Goal: Task Accomplishment & Management: Use online tool/utility

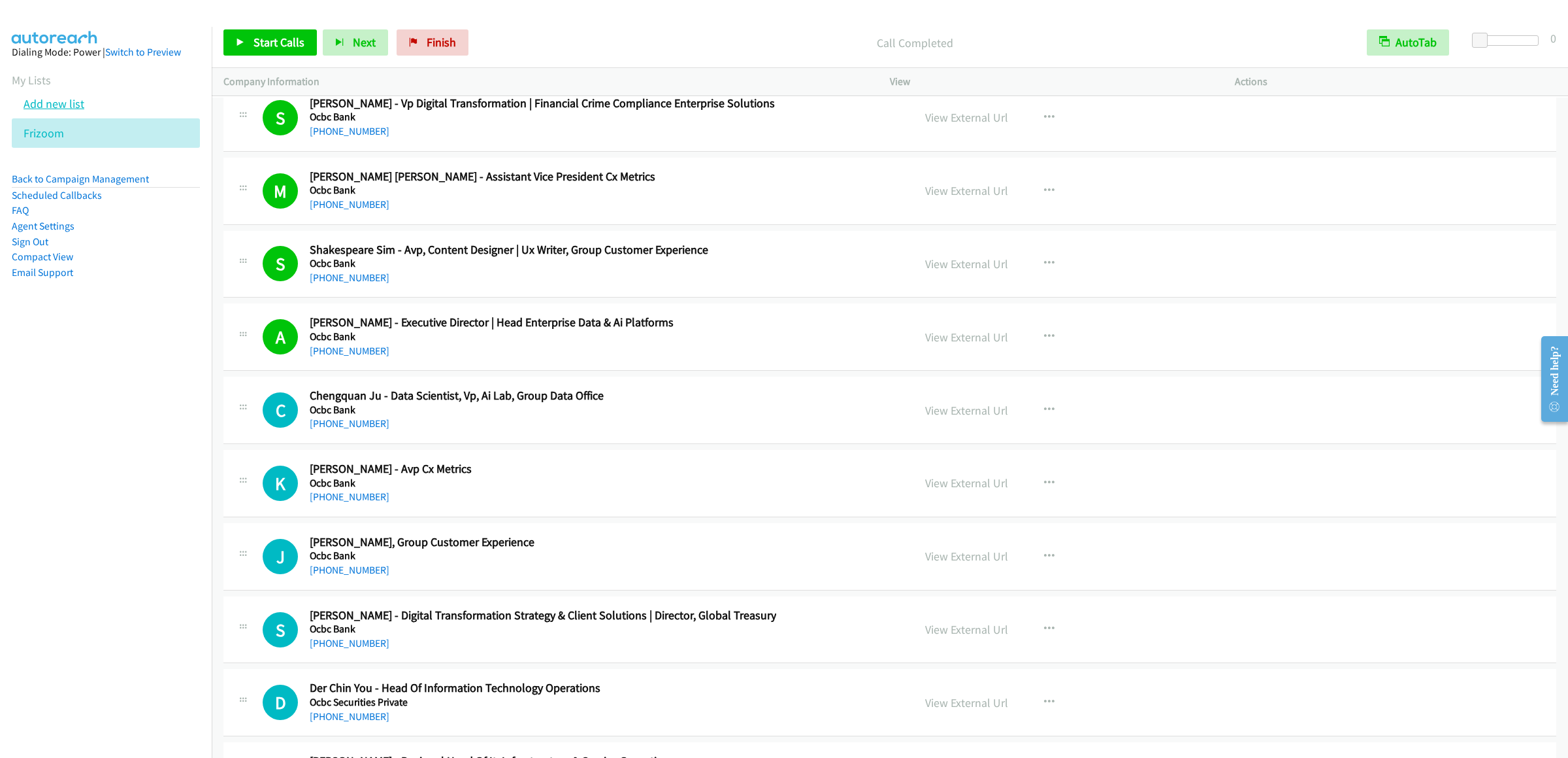
click at [51, 112] on link "Add new list" at bounding box center [54, 103] width 61 height 15
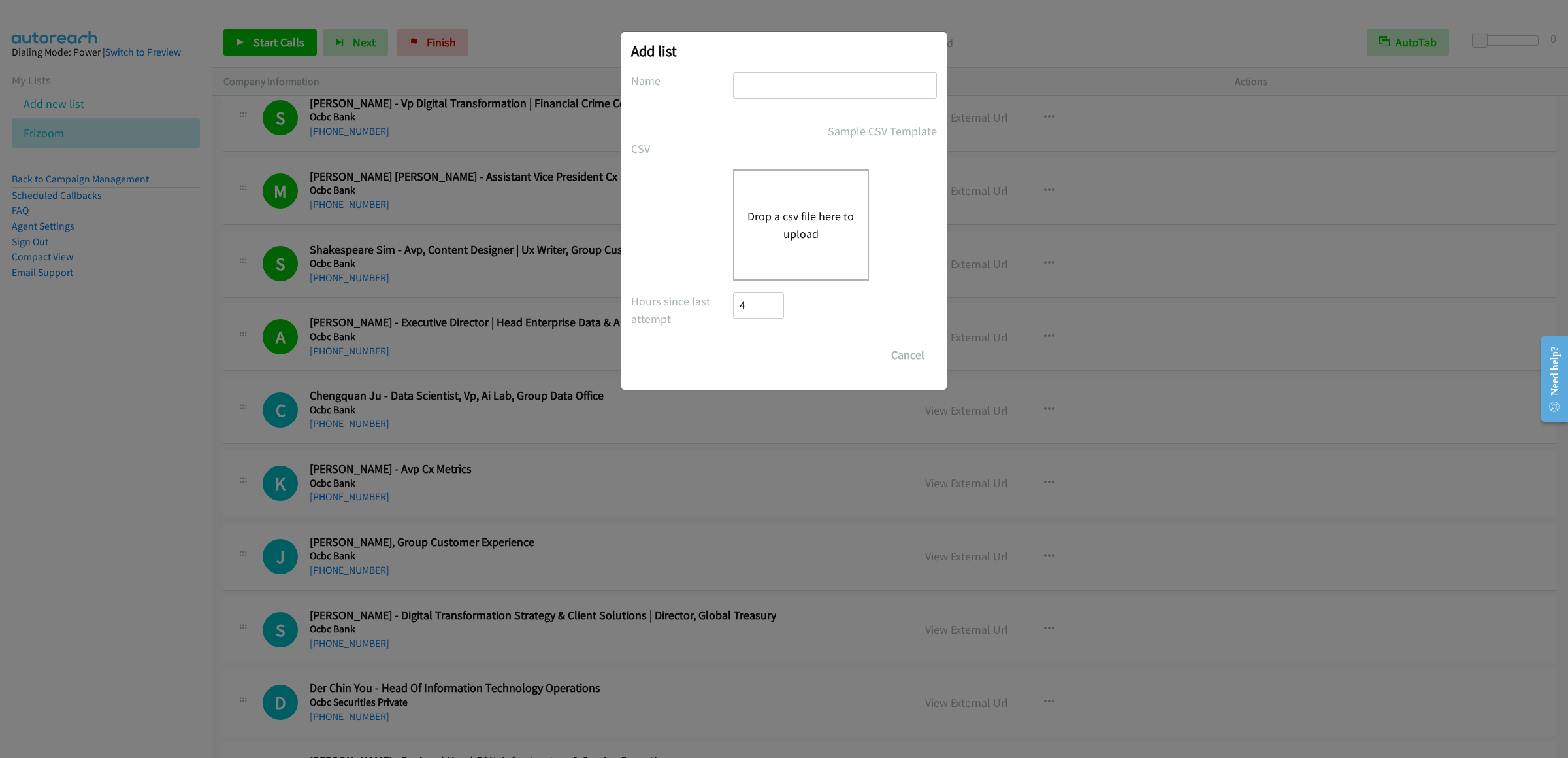
click at [788, 82] on input "text" at bounding box center [835, 85] width 204 height 27
type input "nice"
click at [753, 221] on button "Drop a csv file here to upload" at bounding box center [801, 225] width 107 height 35
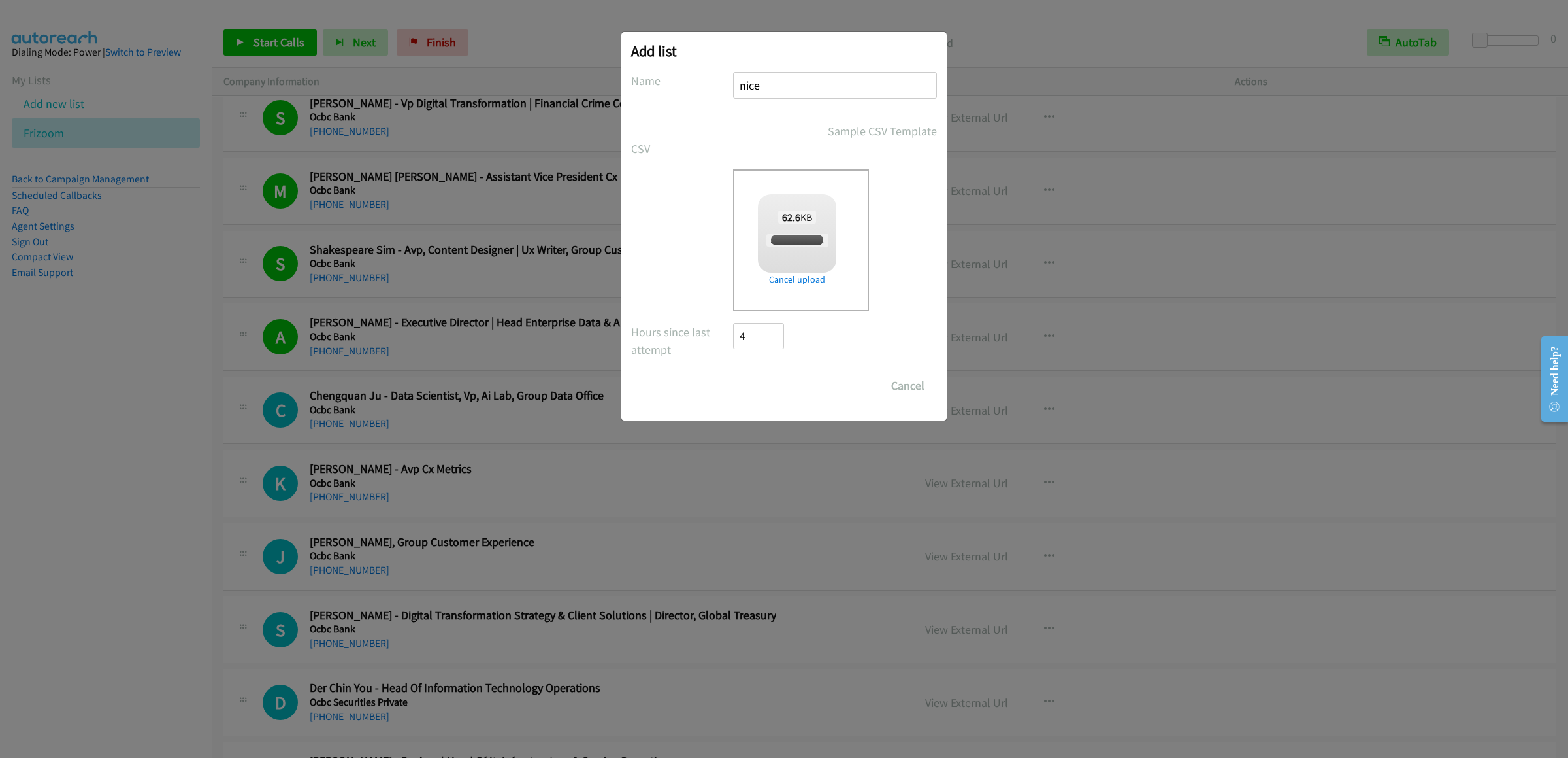
checkbox input "true"
click at [775, 391] on input "Save List" at bounding box center [767, 386] width 68 height 26
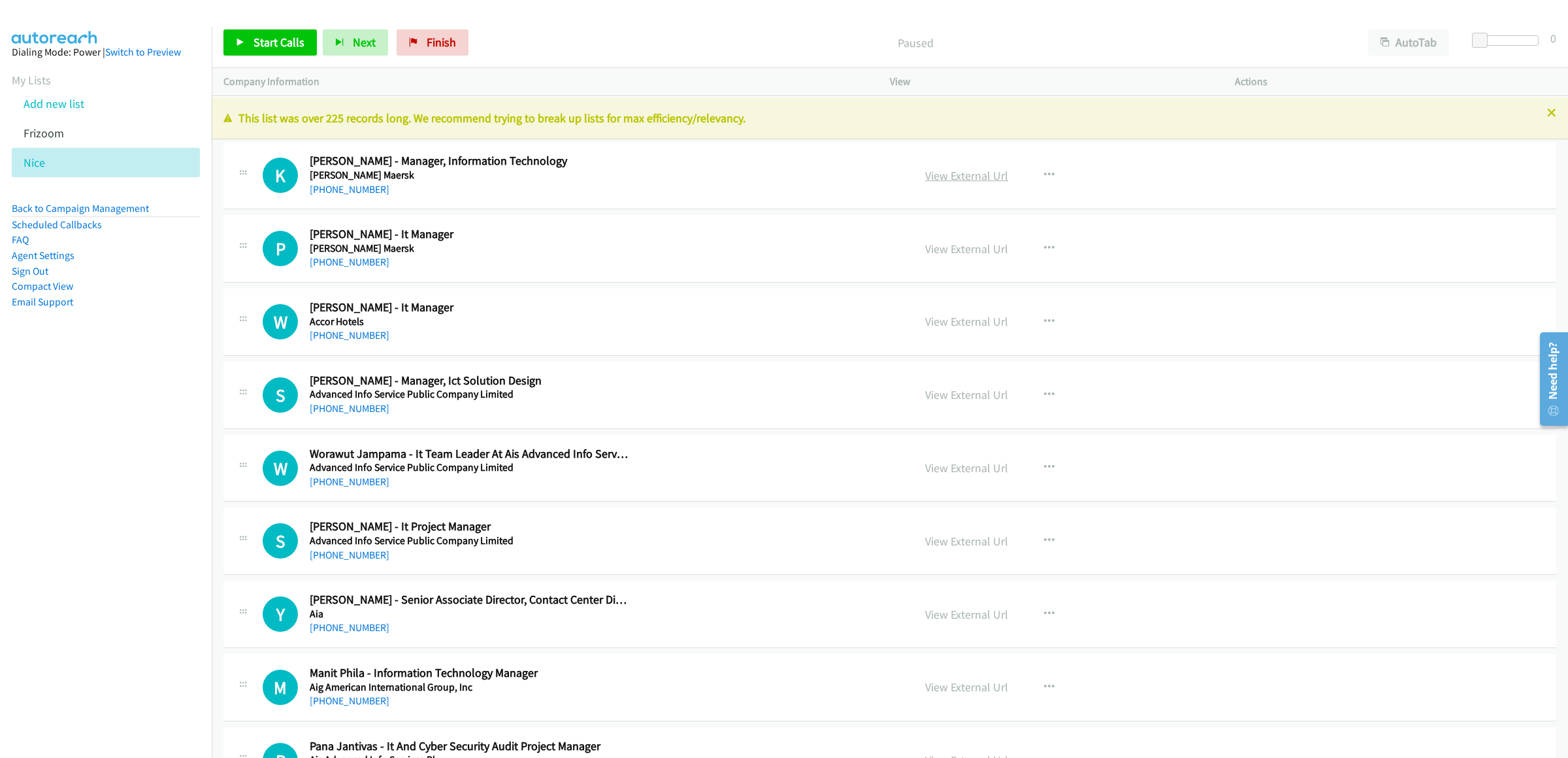
click at [954, 177] on link "View External Url" at bounding box center [967, 175] width 83 height 15
click at [1029, 45] on button "AutoTab" at bounding box center [1409, 42] width 81 height 26
click at [269, 42] on span "Start Calls" at bounding box center [279, 42] width 51 height 15
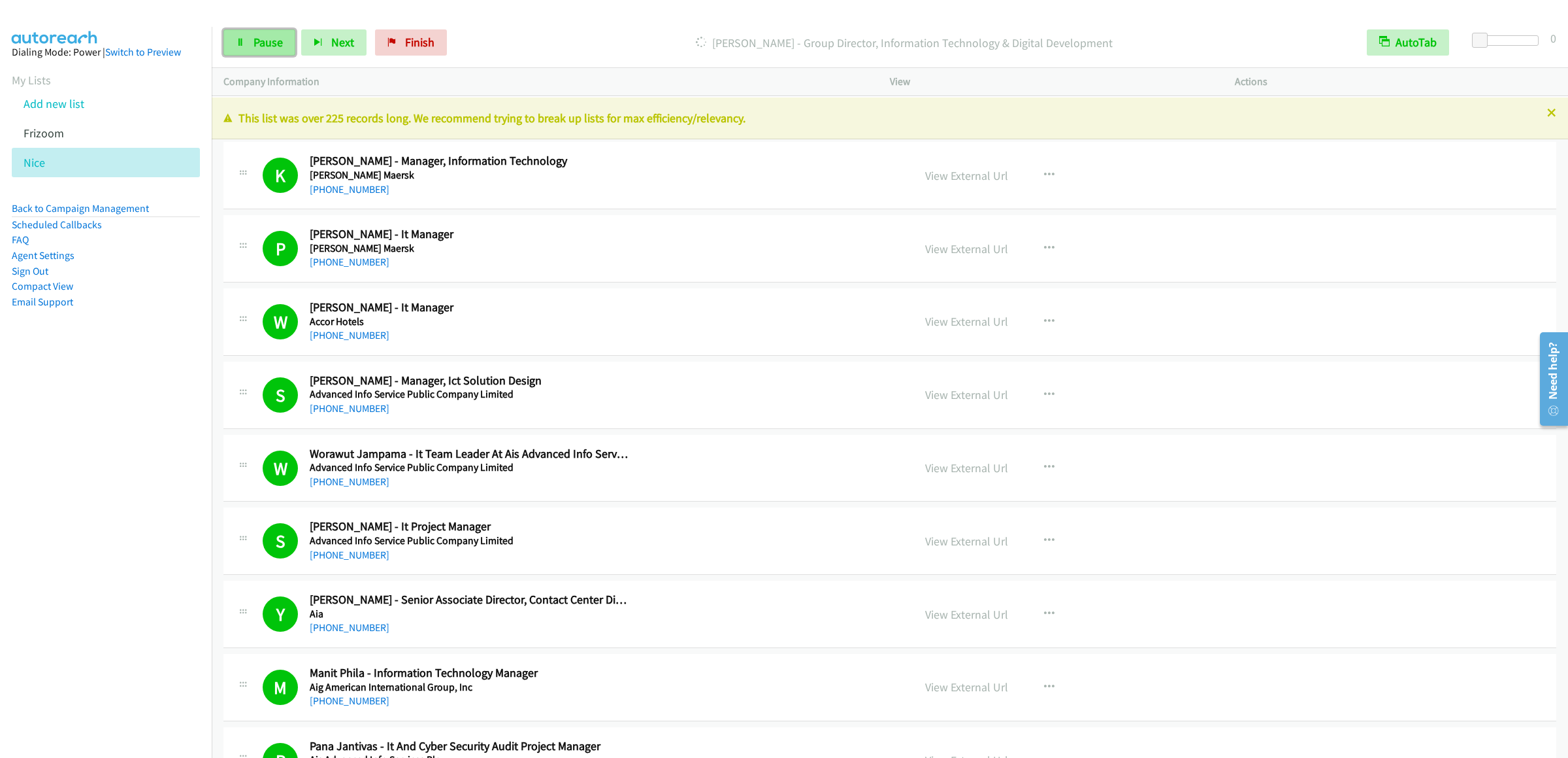
click at [243, 35] on link "Pause" at bounding box center [260, 42] width 72 height 26
click at [281, 50] on link "Start Calls" at bounding box center [270, 42] width 94 height 26
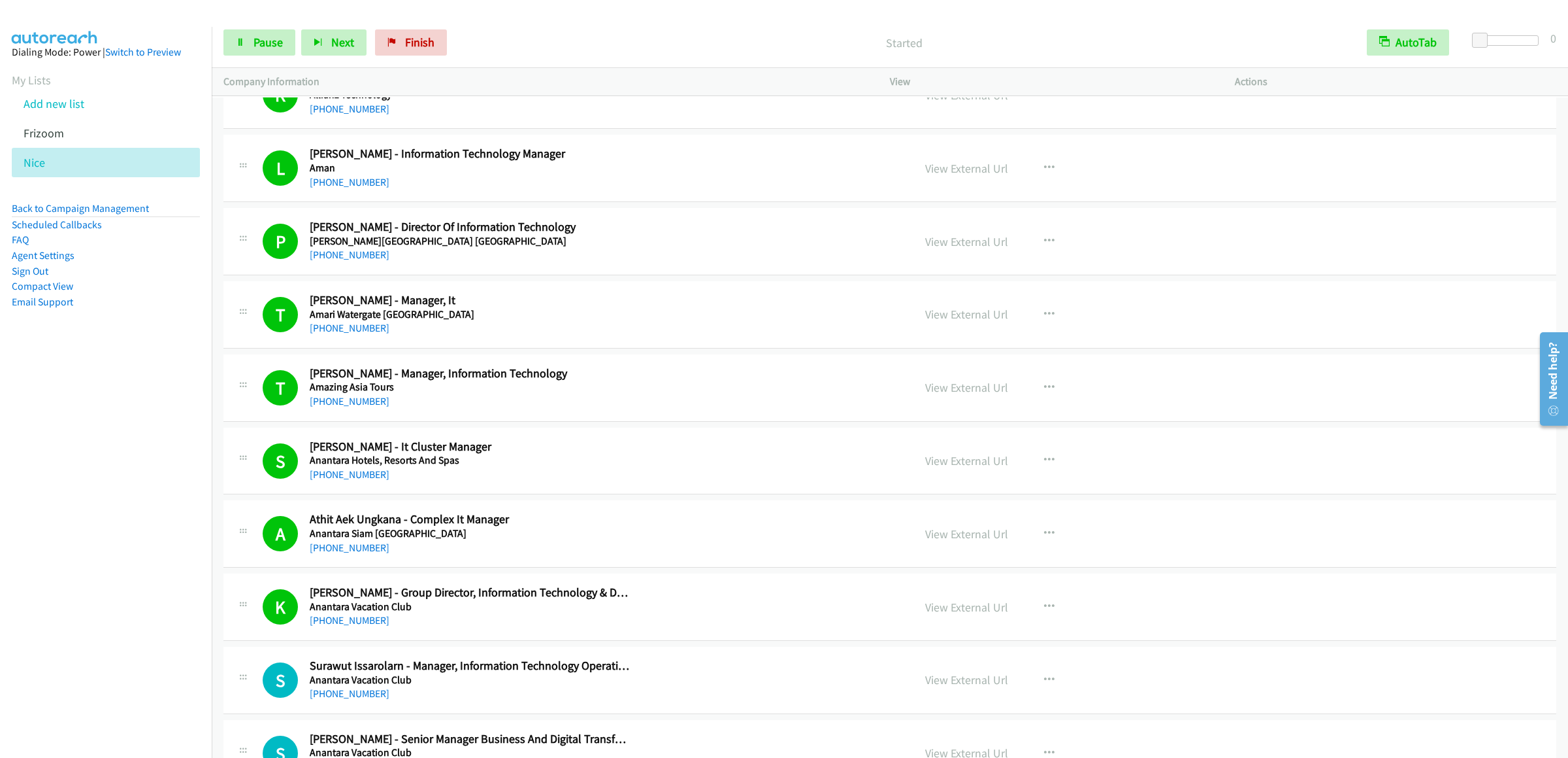
scroll to position [1569, 0]
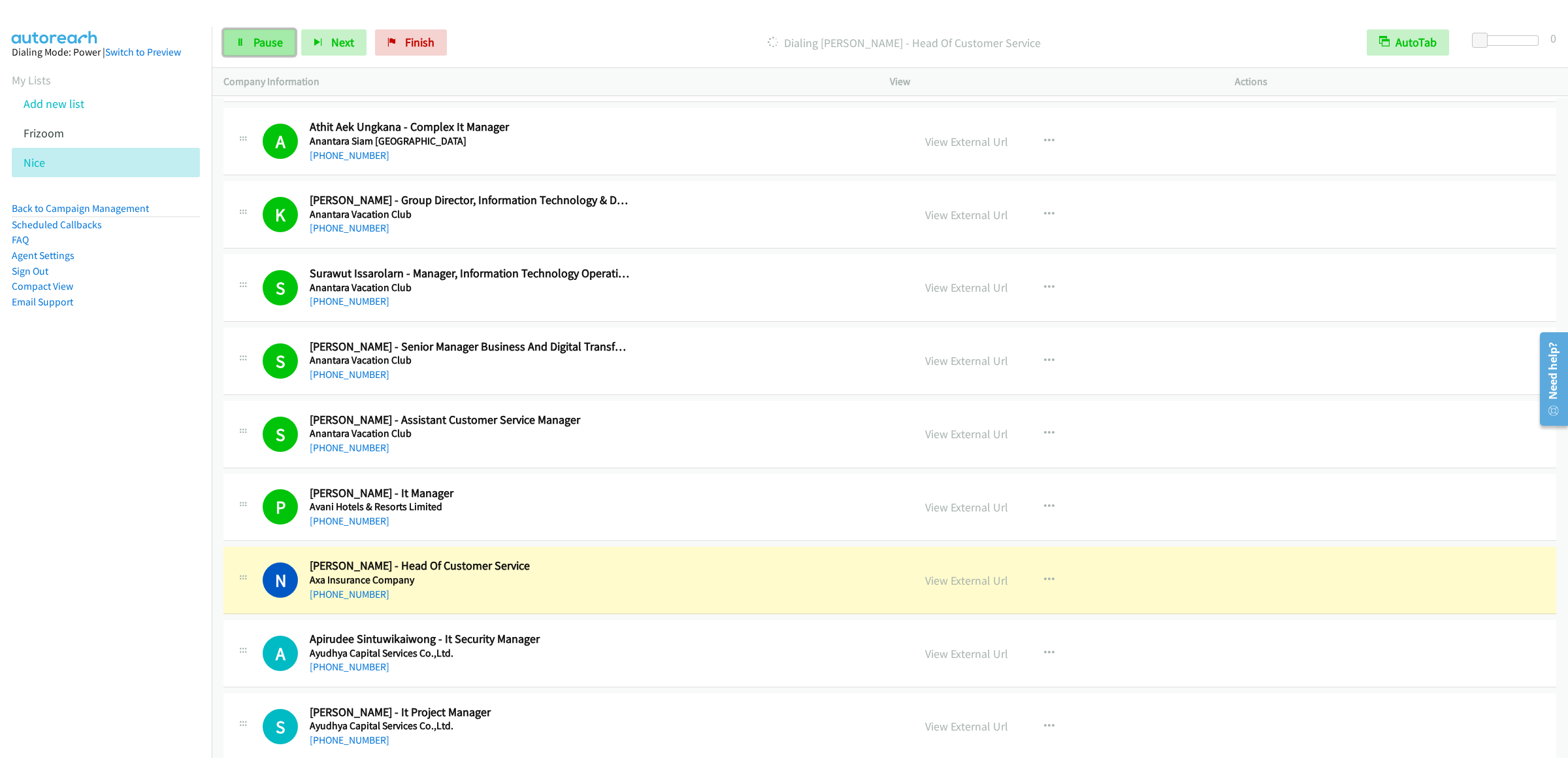
click at [261, 51] on link "Pause" at bounding box center [260, 42] width 72 height 26
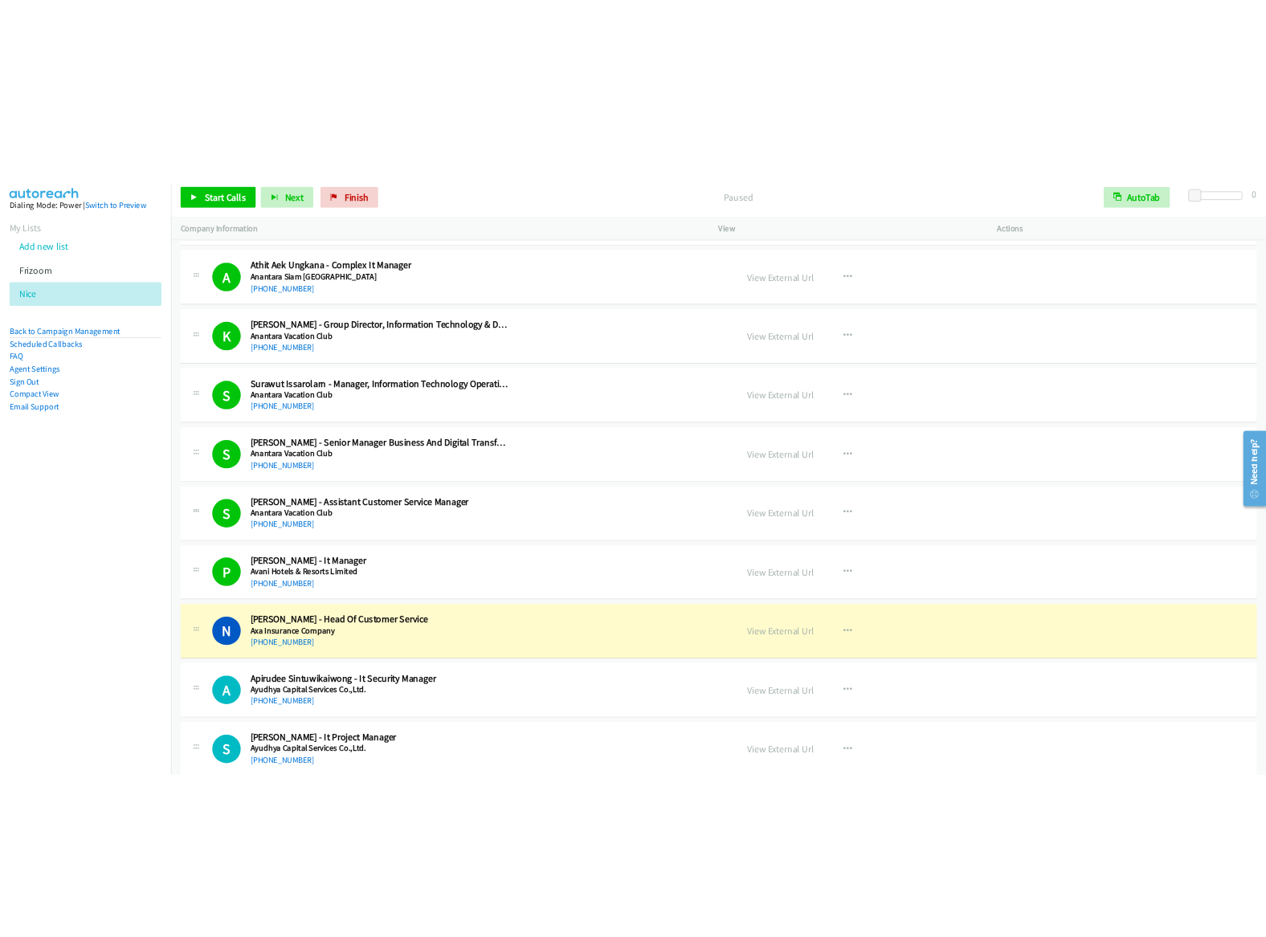
scroll to position [2248, 0]
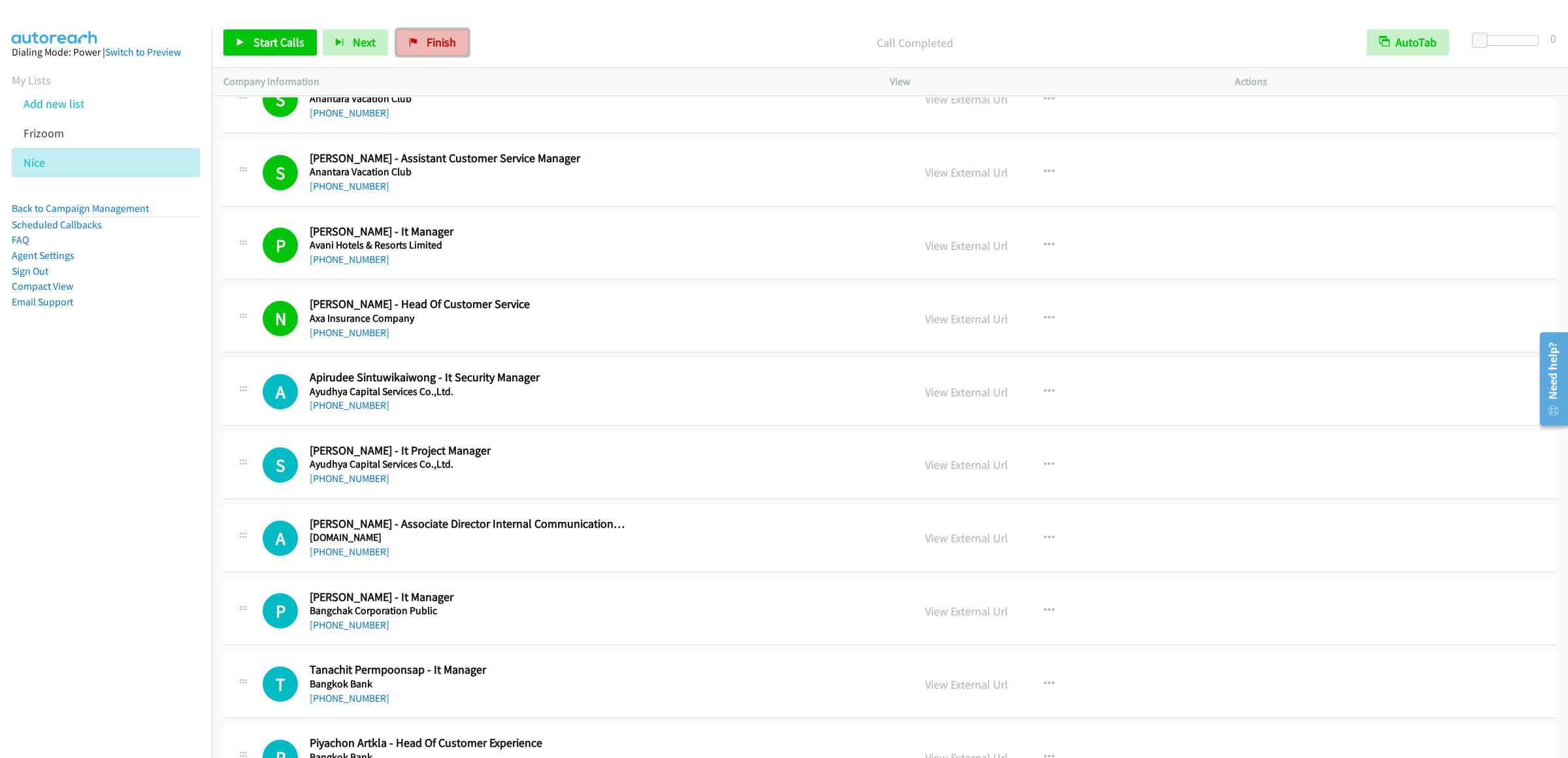
click at [435, 49] on span "Finish" at bounding box center [441, 42] width 29 height 15
click at [426, 45] on span "Finish" at bounding box center [441, 42] width 29 height 15
